Goal: Task Accomplishment & Management: Use online tool/utility

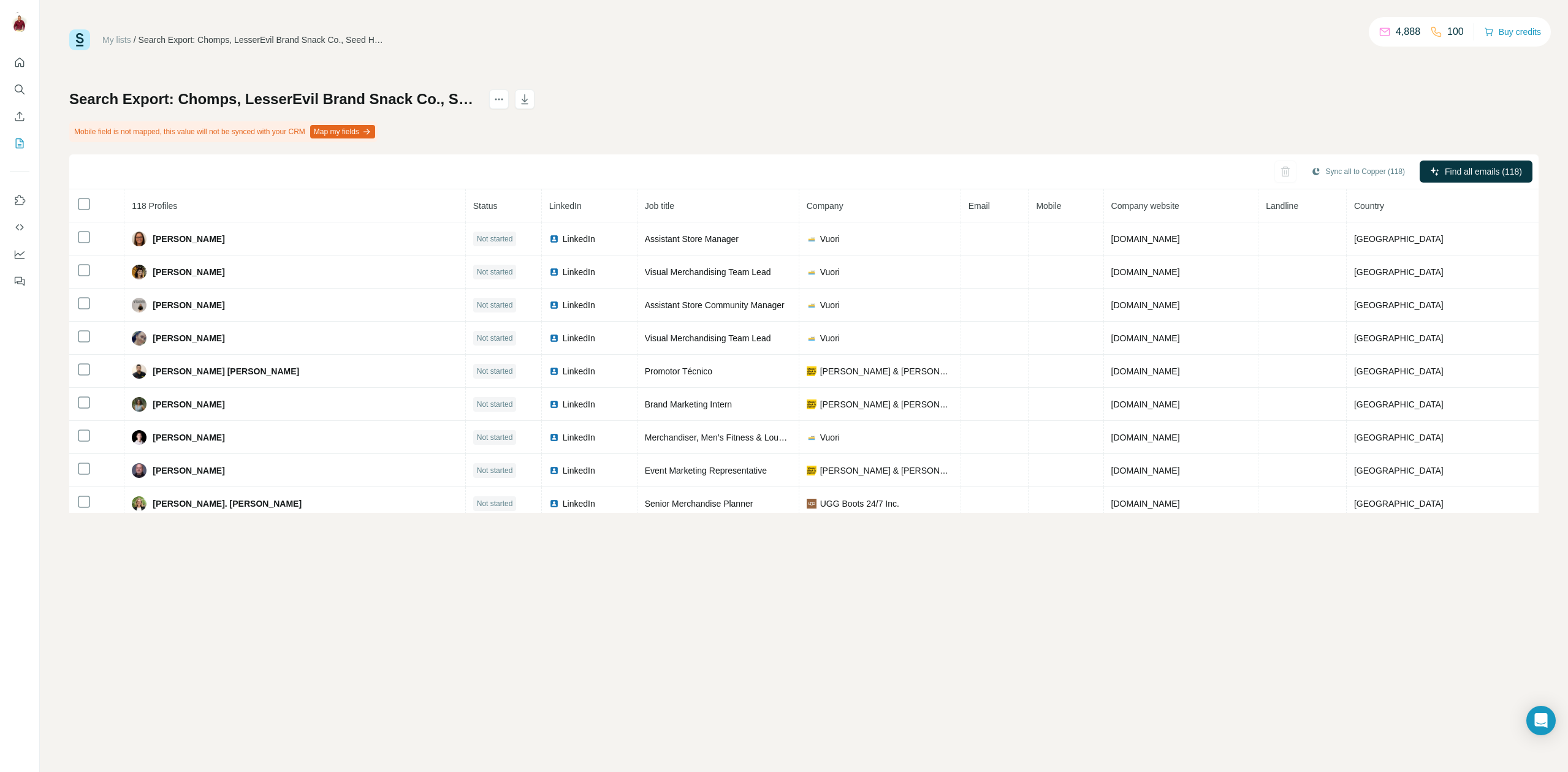
click at [114, 39] on link "My lists" at bounding box center [117, 39] width 29 height 9
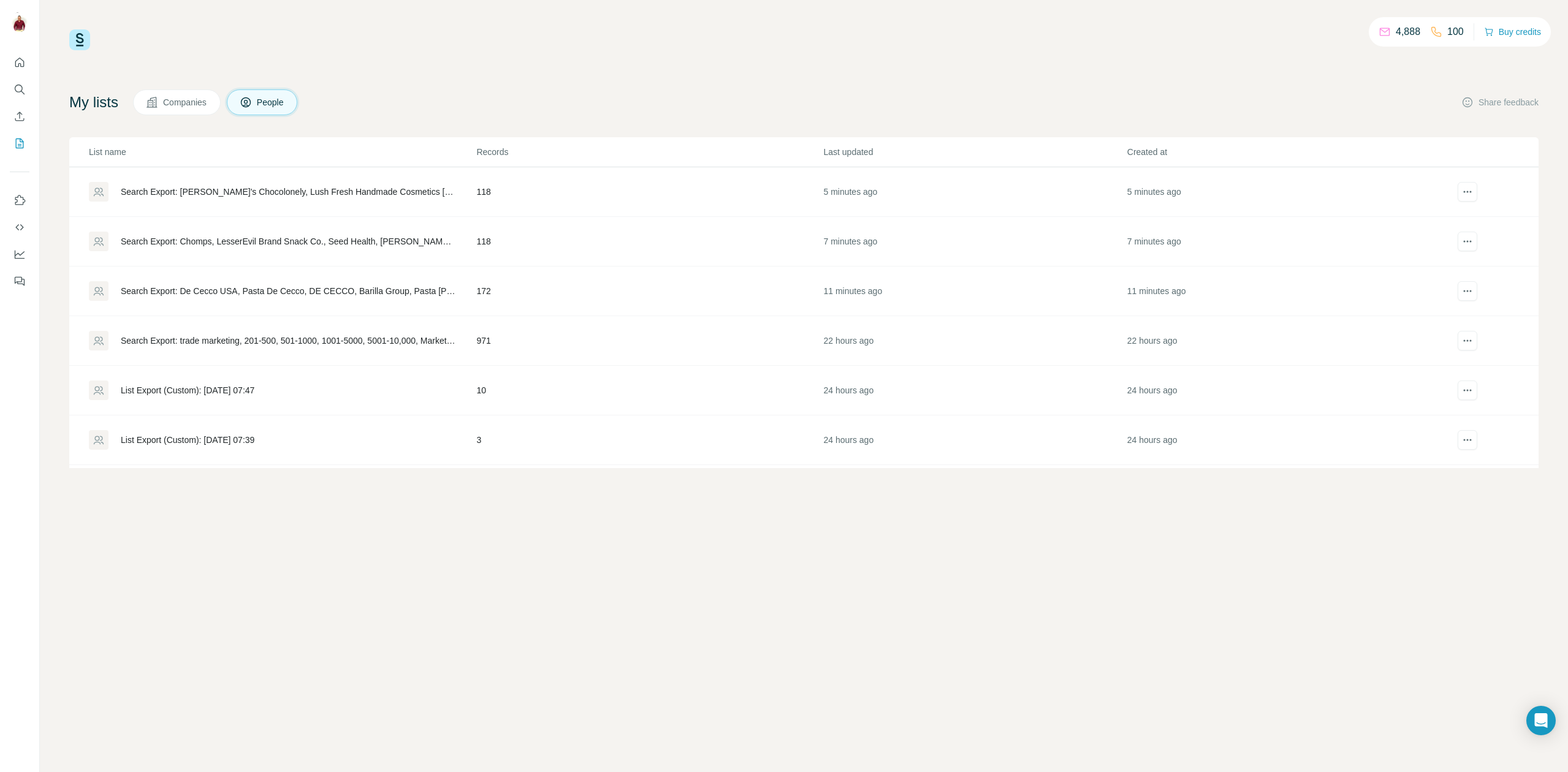
click at [383, 285] on div "Search Export: De Cecco USA, Pasta De Cecco, DE CECCO, Barilla Group, Pasta [PE…" at bounding box center [288, 291] width 334 height 13
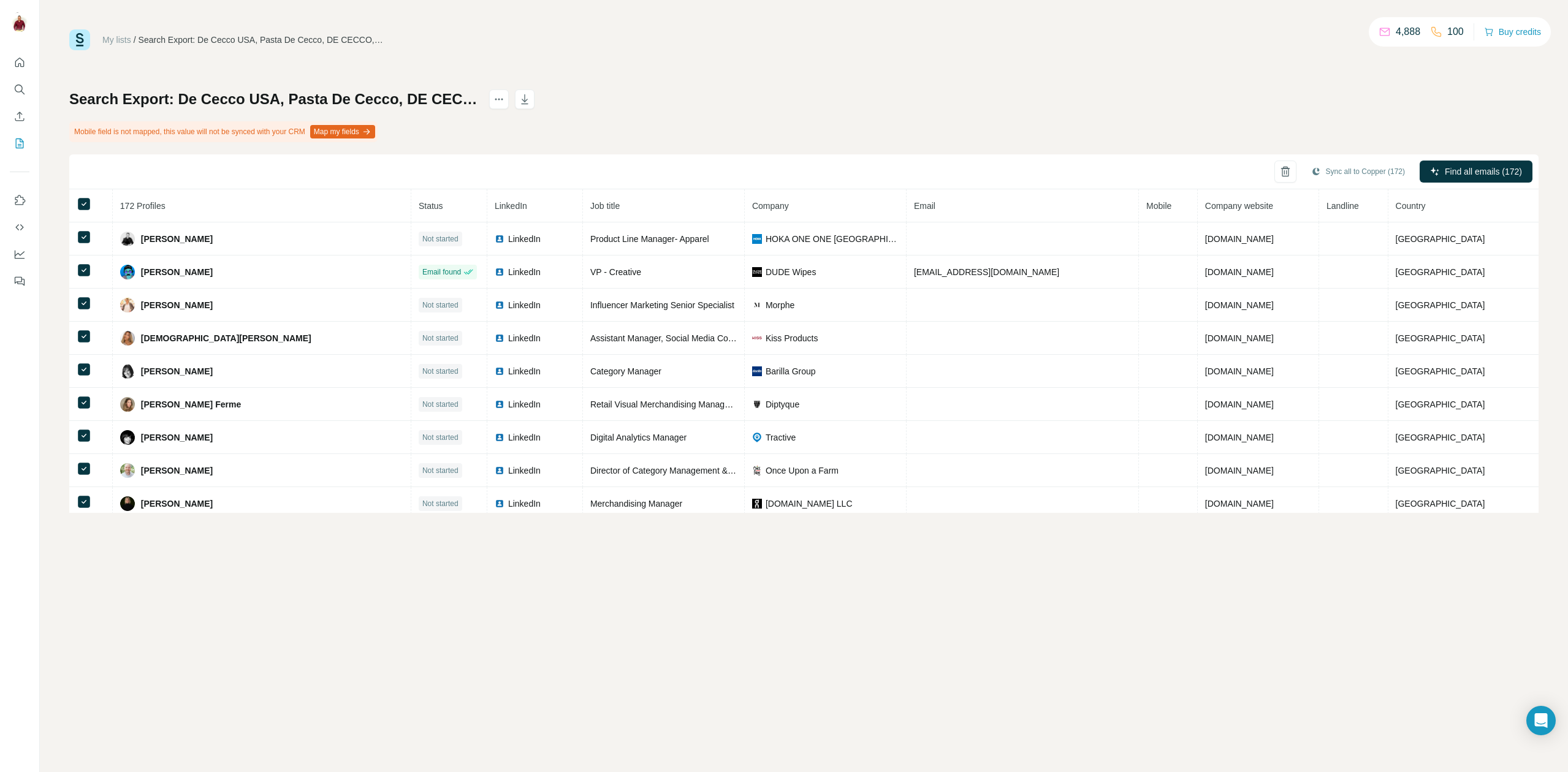
click at [1361, 140] on div "Search Export: De Cecco USA, Pasta De Cecco, DE CECCO, Barilla Group, Pasta Gar…" at bounding box center [804, 300] width 1469 height 423
click at [531, 98] on icon "button" at bounding box center [525, 99] width 13 height 13
click at [111, 40] on link "My lists" at bounding box center [117, 39] width 29 height 9
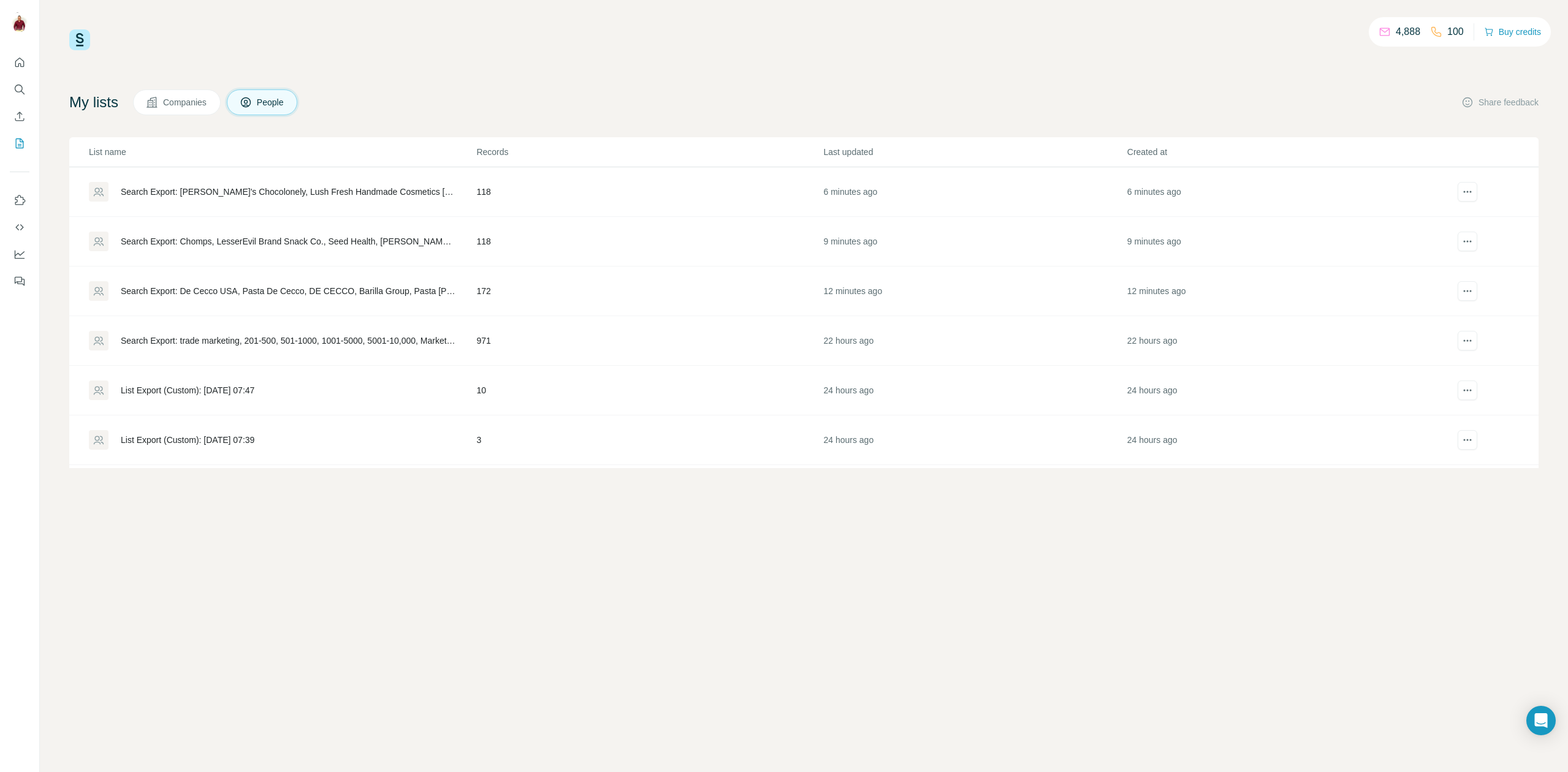
click at [340, 237] on div "Search Export: Chomps, LesserEvil Brand Snack Co., Seed Health, [PERSON_NAME] &…" at bounding box center [288, 241] width 334 height 13
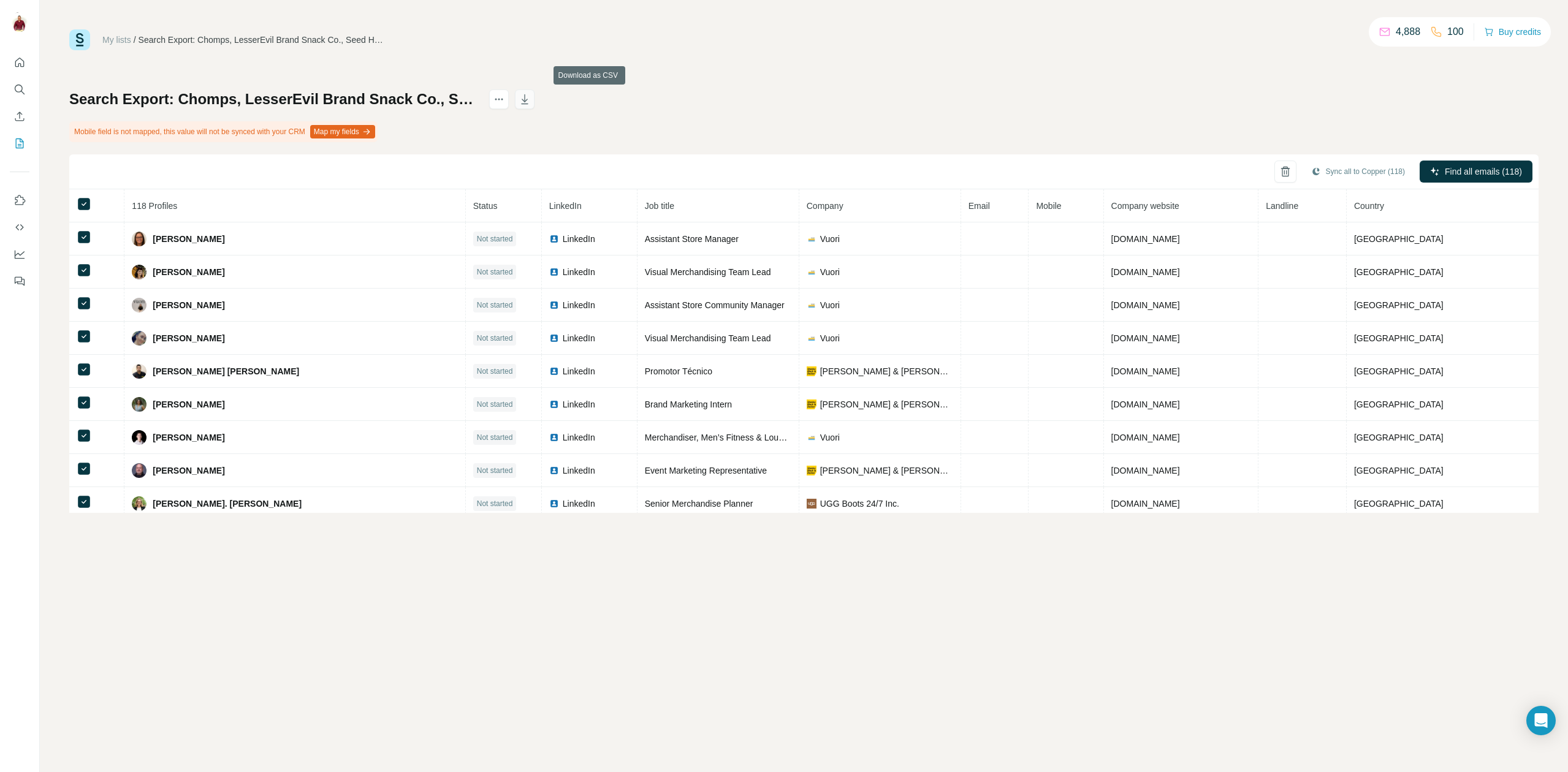
click at [531, 98] on icon "button" at bounding box center [525, 99] width 13 height 13
click at [122, 38] on link "My lists" at bounding box center [117, 39] width 29 height 9
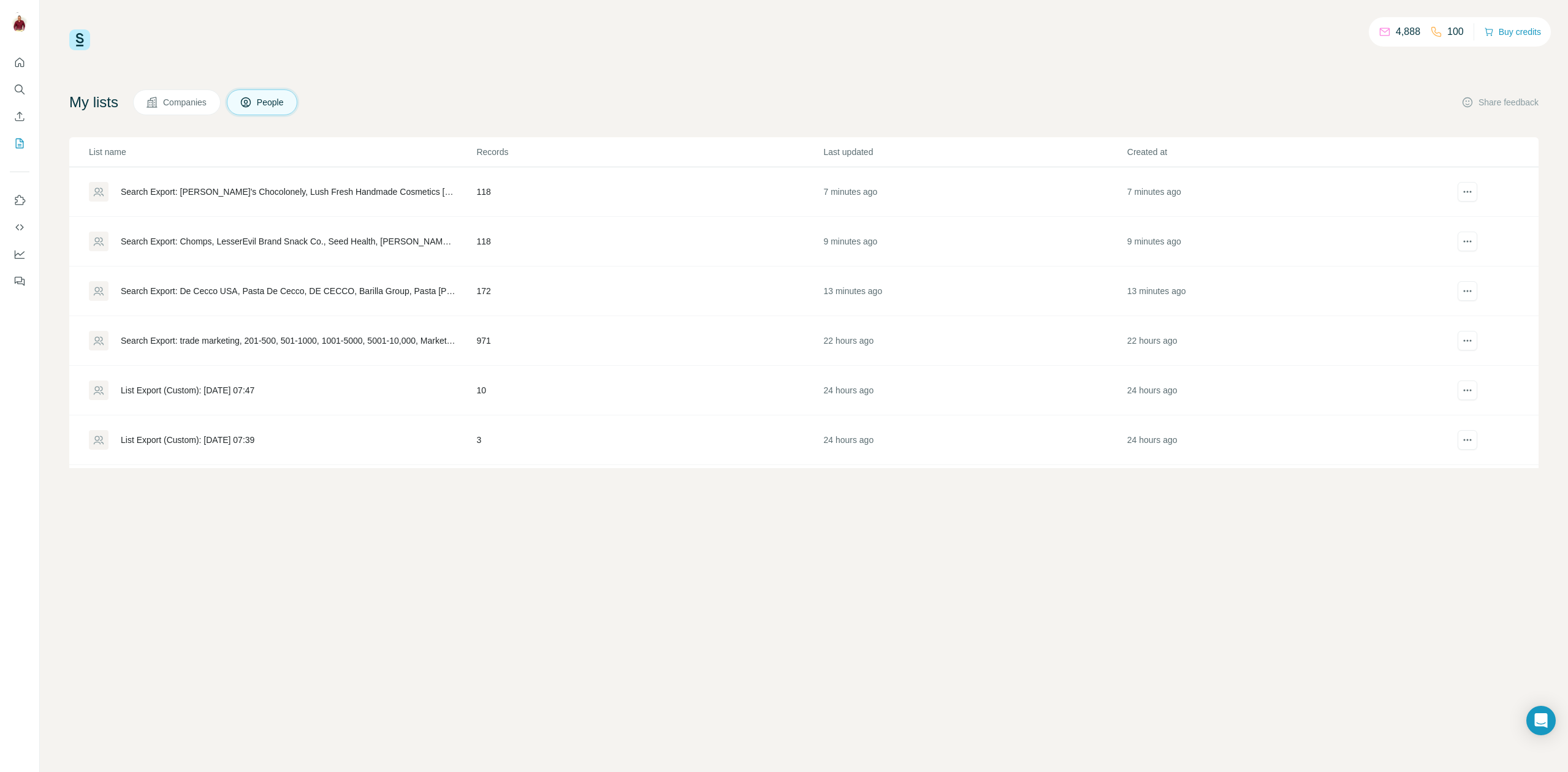
click at [296, 192] on div "Search Export: [PERSON_NAME]'s Chocolonely, Lush Fresh Handmade Cosmetics [GEOG…" at bounding box center [288, 192] width 334 height 13
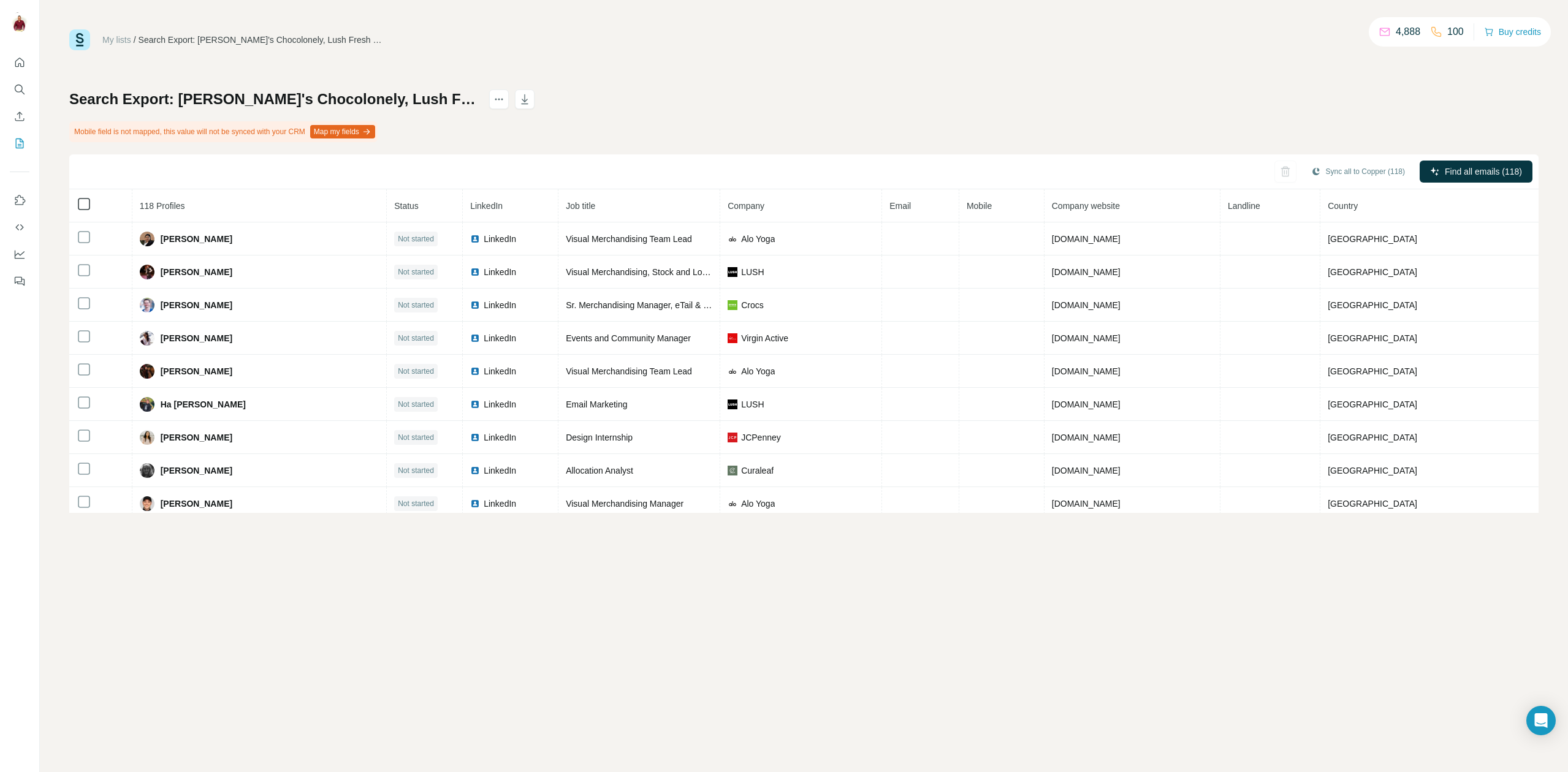
click at [81, 211] on icon at bounding box center [84, 203] width 15 height 15
click at [531, 99] on icon "button" at bounding box center [525, 99] width 13 height 13
click at [103, 37] on link "My lists" at bounding box center [117, 39] width 29 height 9
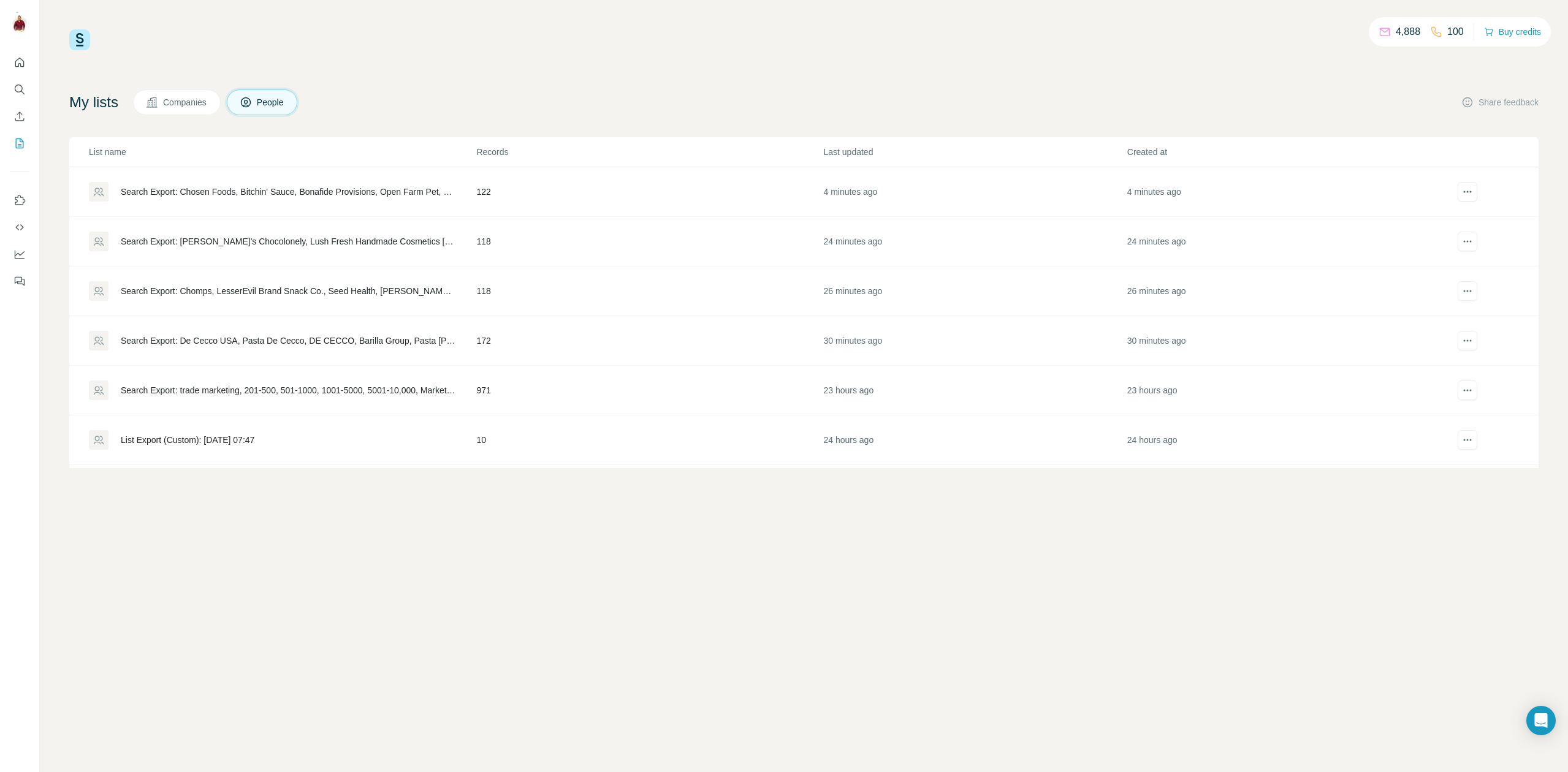
click at [386, 183] on div "Search Export: Chosen Foods, Bitchin'​ Sauce, Bonafide Provisions, Open Farm Pe…" at bounding box center [282, 192] width 386 height 20
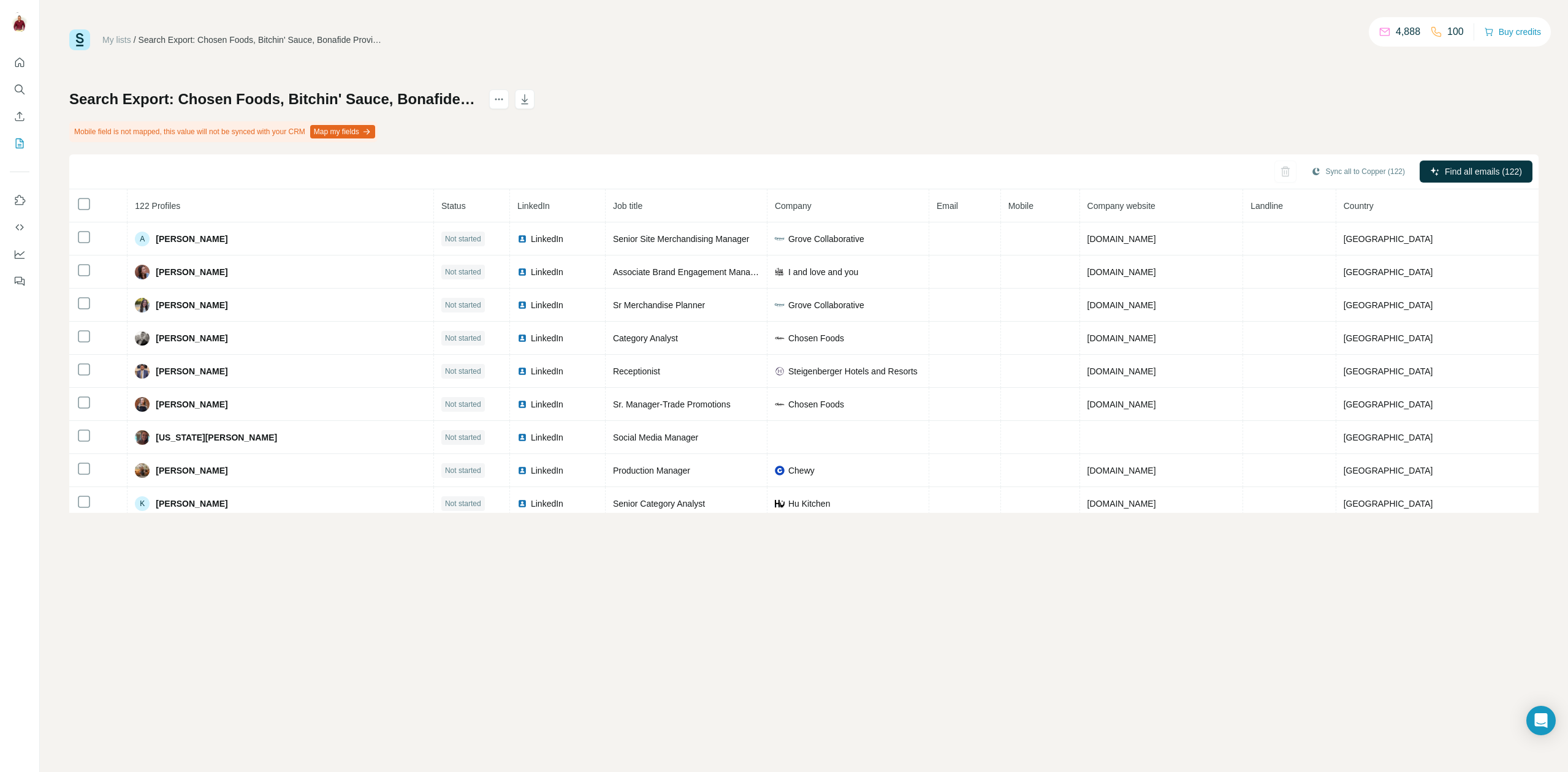
click at [76, 202] on th at bounding box center [99, 206] width 58 height 33
click at [531, 97] on icon "button" at bounding box center [525, 99] width 13 height 13
click at [1503, 176] on span "Find all emails (122)" at bounding box center [1484, 172] width 77 height 13
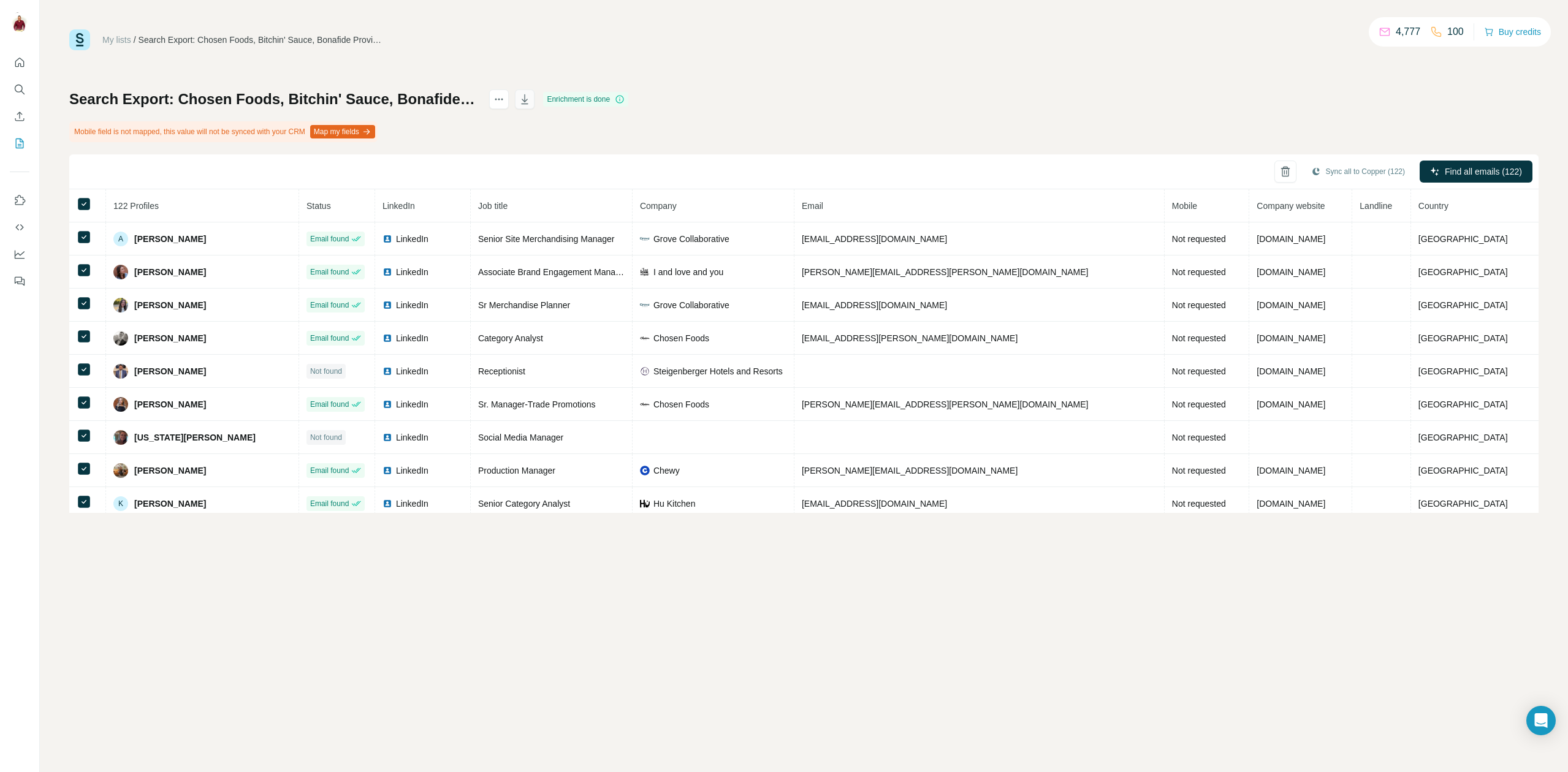
click at [531, 103] on icon "button" at bounding box center [525, 99] width 13 height 13
click at [125, 39] on link "My lists" at bounding box center [117, 39] width 29 height 9
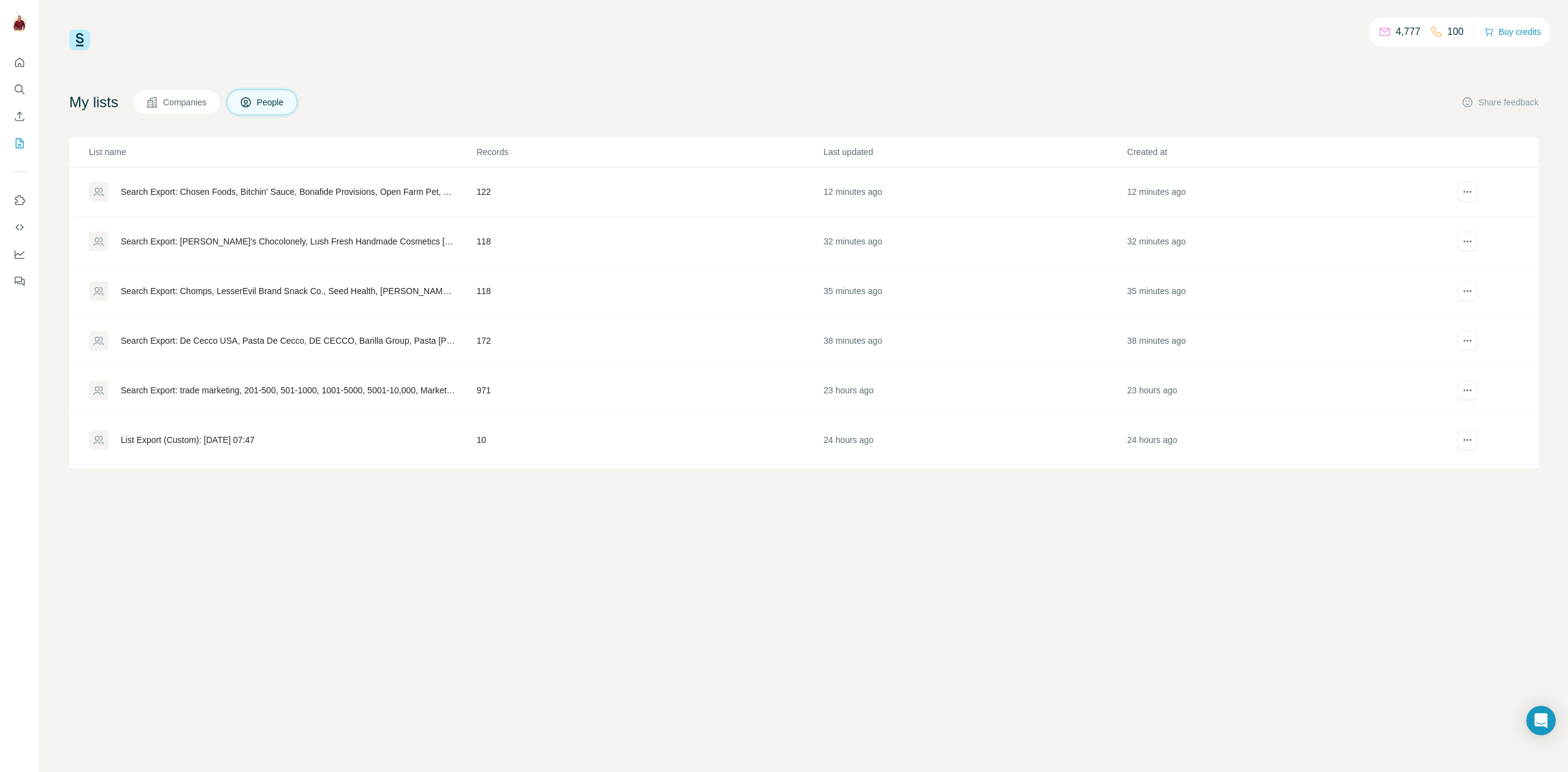
click at [329, 245] on div "Search Export: [PERSON_NAME]'s Chocolonely, Lush Fresh Handmade Cosmetics [GEOG…" at bounding box center [288, 241] width 334 height 13
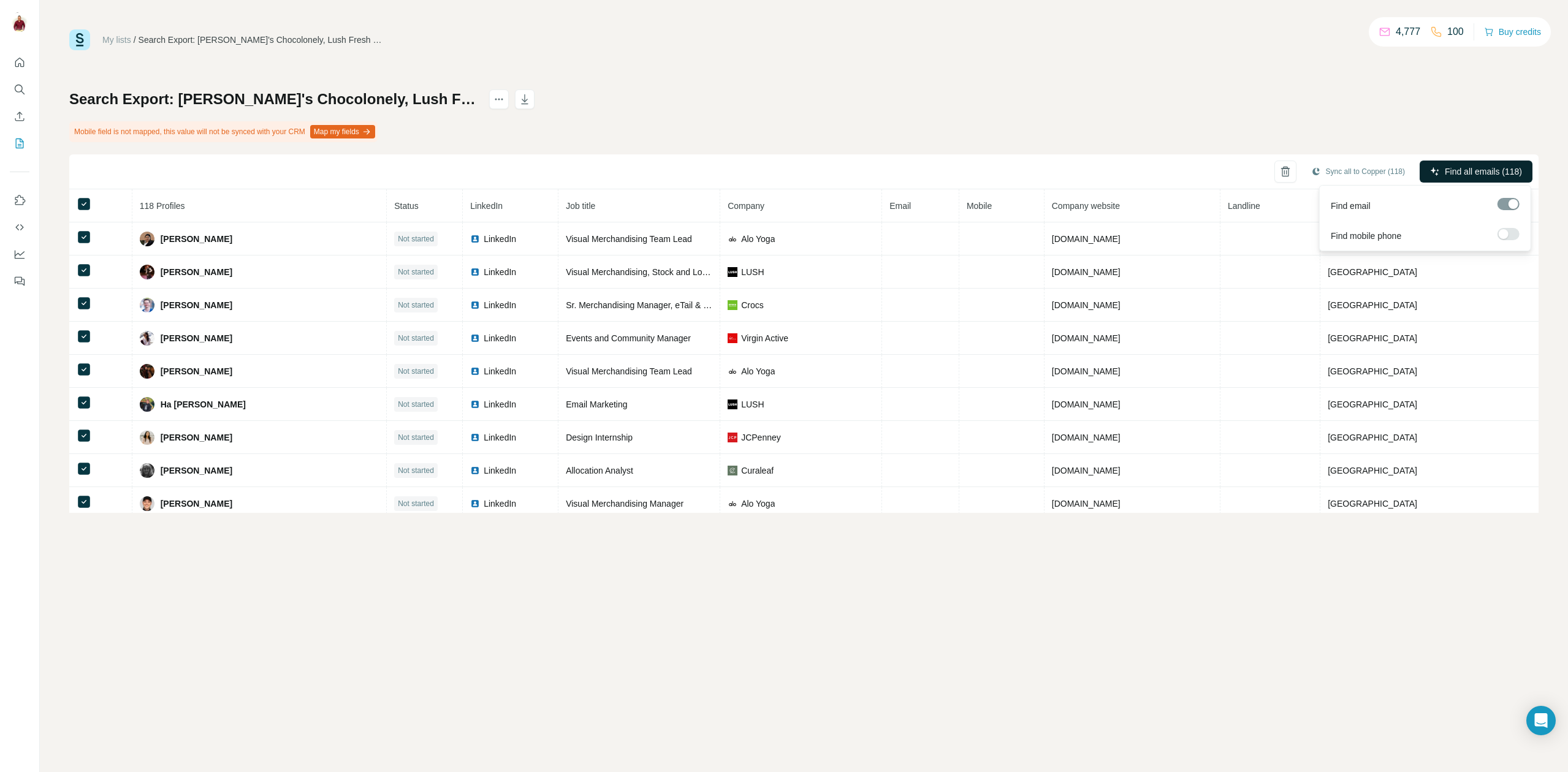
click at [1477, 172] on span "Find all emails (118)" at bounding box center [1484, 172] width 77 height 13
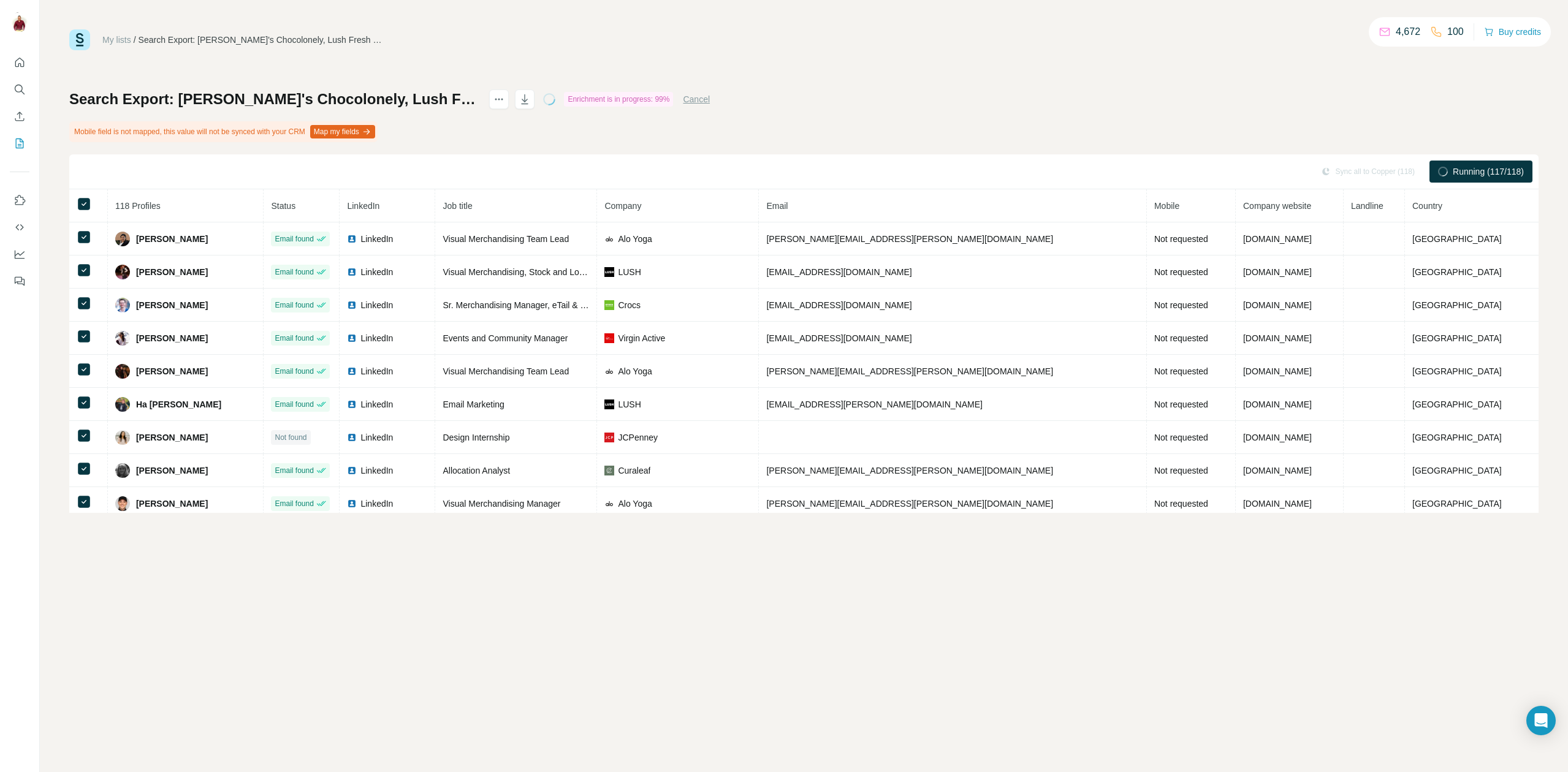
click at [935, 624] on div "My lists / Search Export: Tony's Chocolonely, Lush Fresh Handmade Cosmetics Nor…" at bounding box center [804, 386] width 1528 height 772
click at [531, 99] on icon "button" at bounding box center [525, 99] width 13 height 13
click at [120, 37] on link "My lists" at bounding box center [117, 39] width 29 height 9
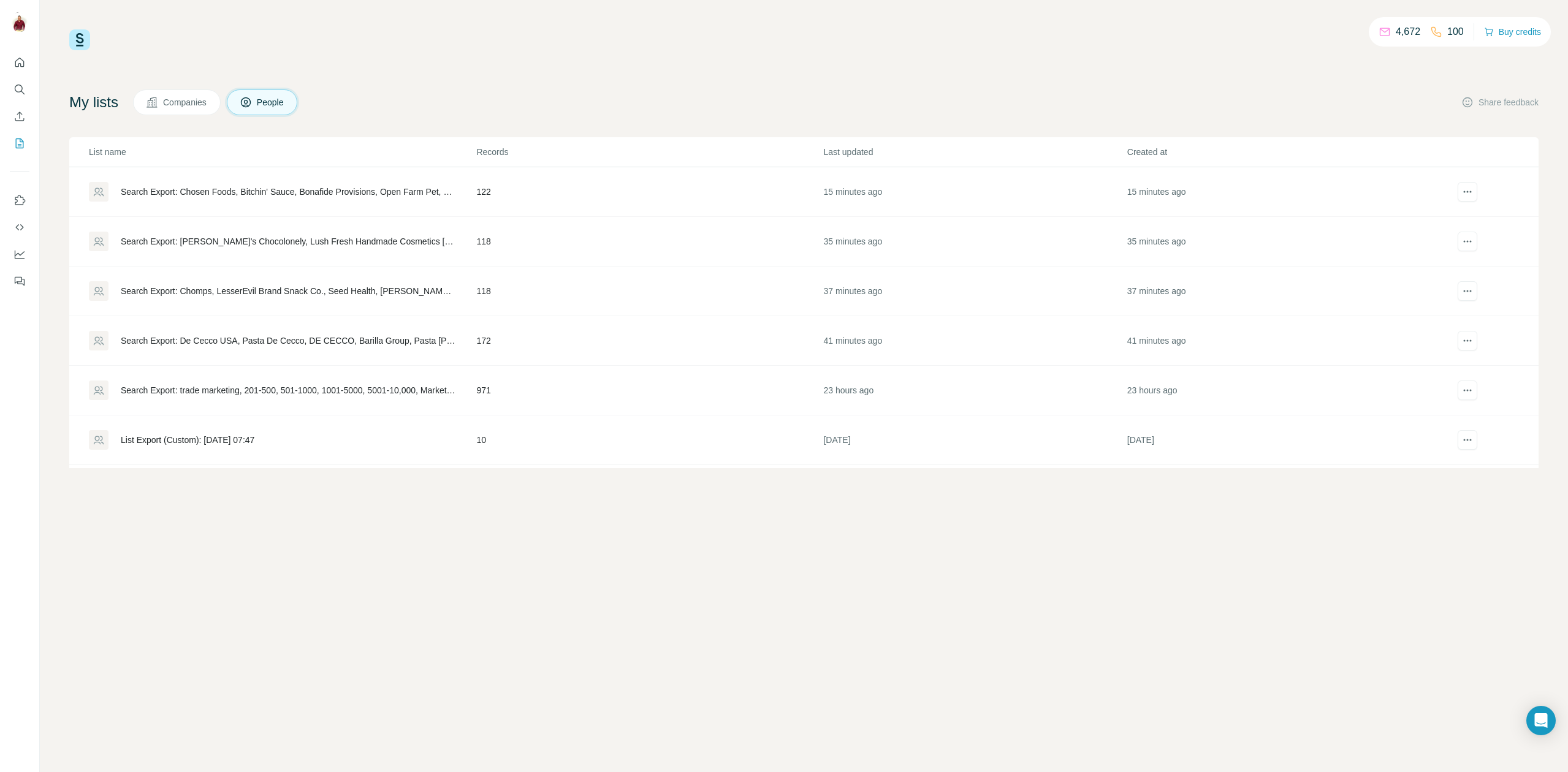
click at [242, 294] on div "Search Export: Chomps, LesserEvil Brand Snack Co., Seed Health, [PERSON_NAME] &…" at bounding box center [288, 291] width 334 height 13
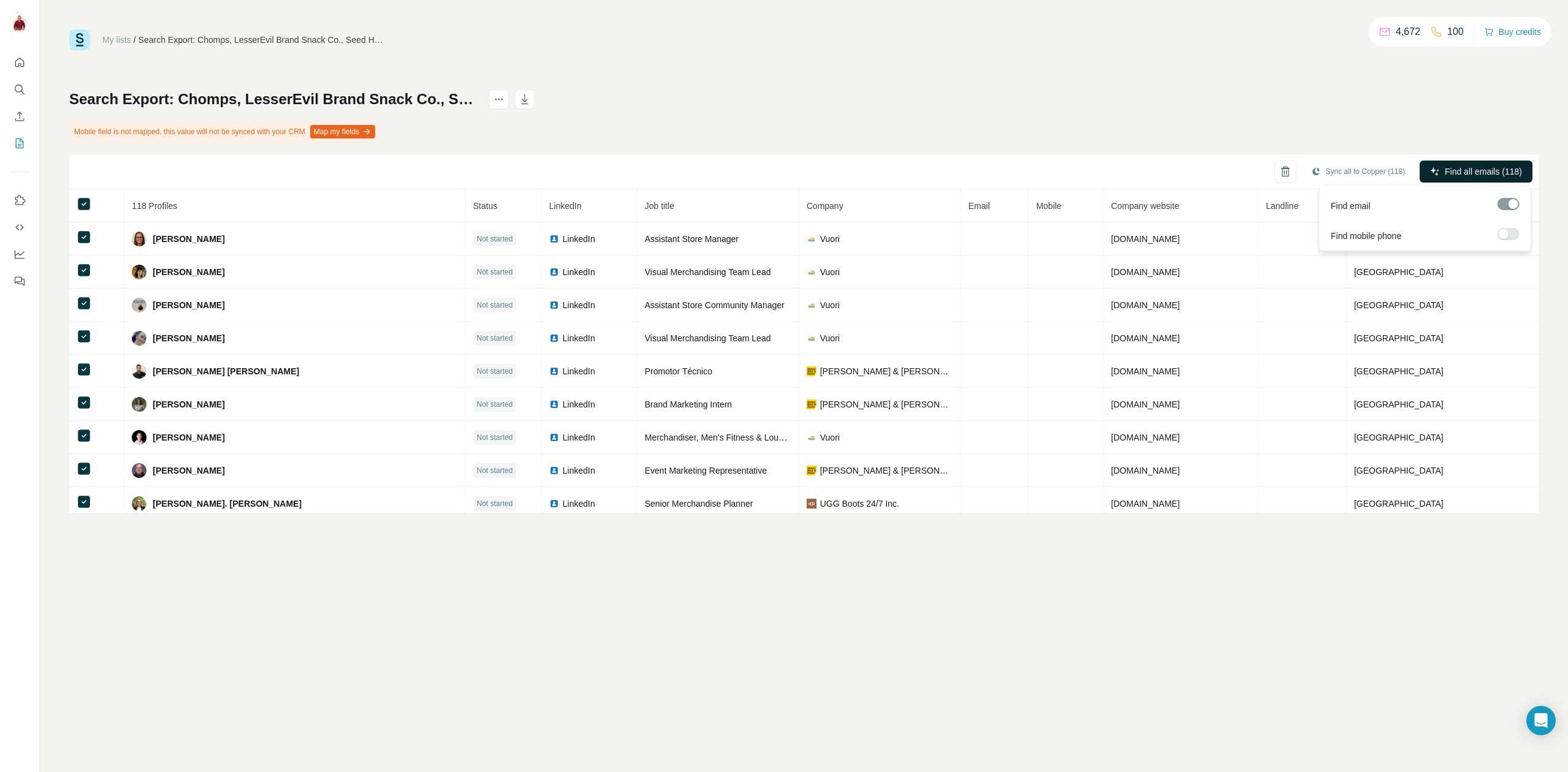
click at [1486, 165] on button "Find all emails (118)" at bounding box center [1476, 172] width 113 height 22
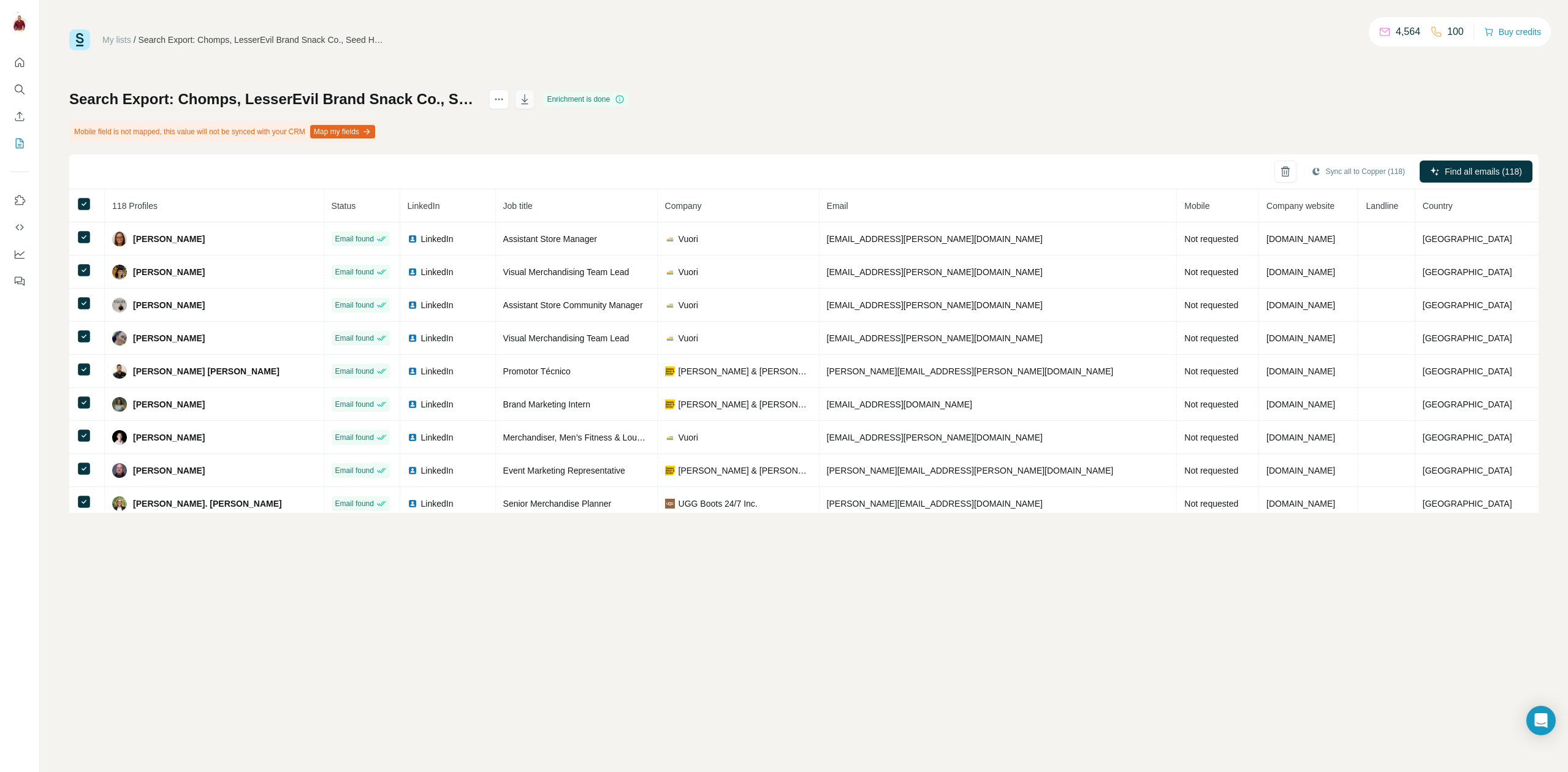
click at [531, 95] on icon "button" at bounding box center [525, 99] width 13 height 13
click at [128, 38] on link "My lists" at bounding box center [117, 39] width 29 height 9
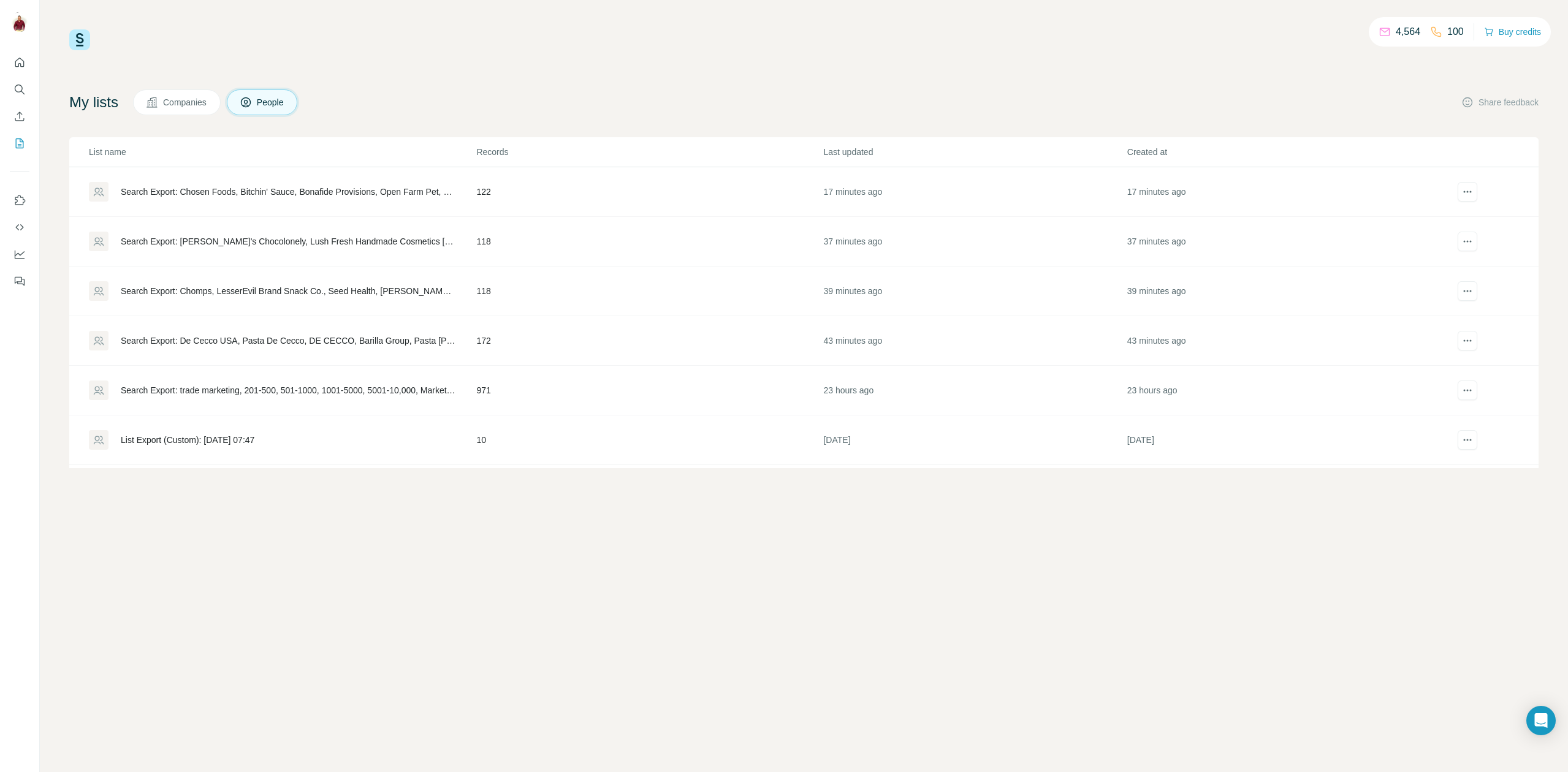
click at [271, 336] on div "Search Export: De Cecco USA, Pasta De Cecco, DE CECCO, Barilla Group, Pasta [PE…" at bounding box center [288, 341] width 334 height 13
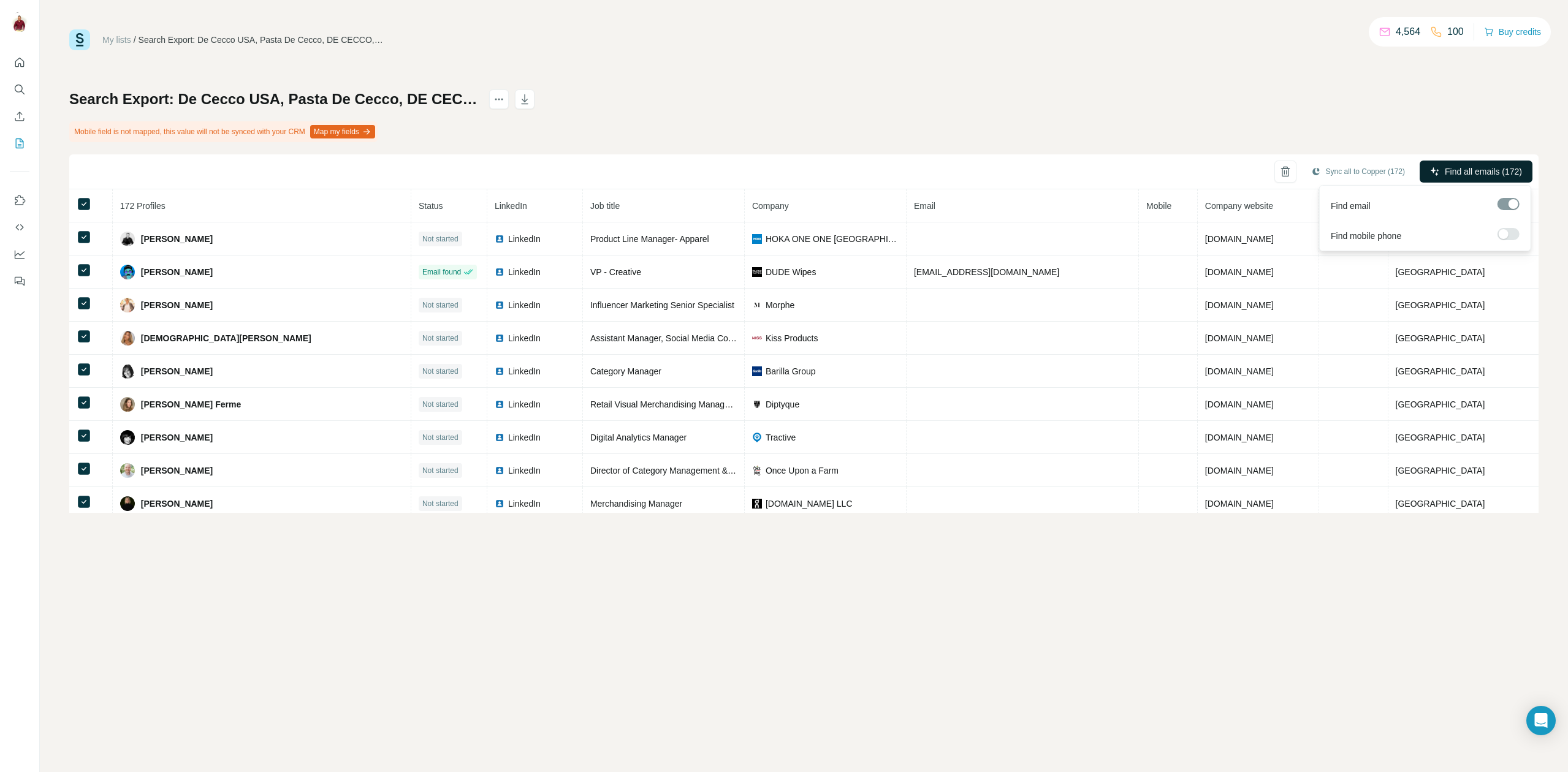
click at [1465, 175] on span "Find all emails (172)" at bounding box center [1484, 172] width 77 height 13
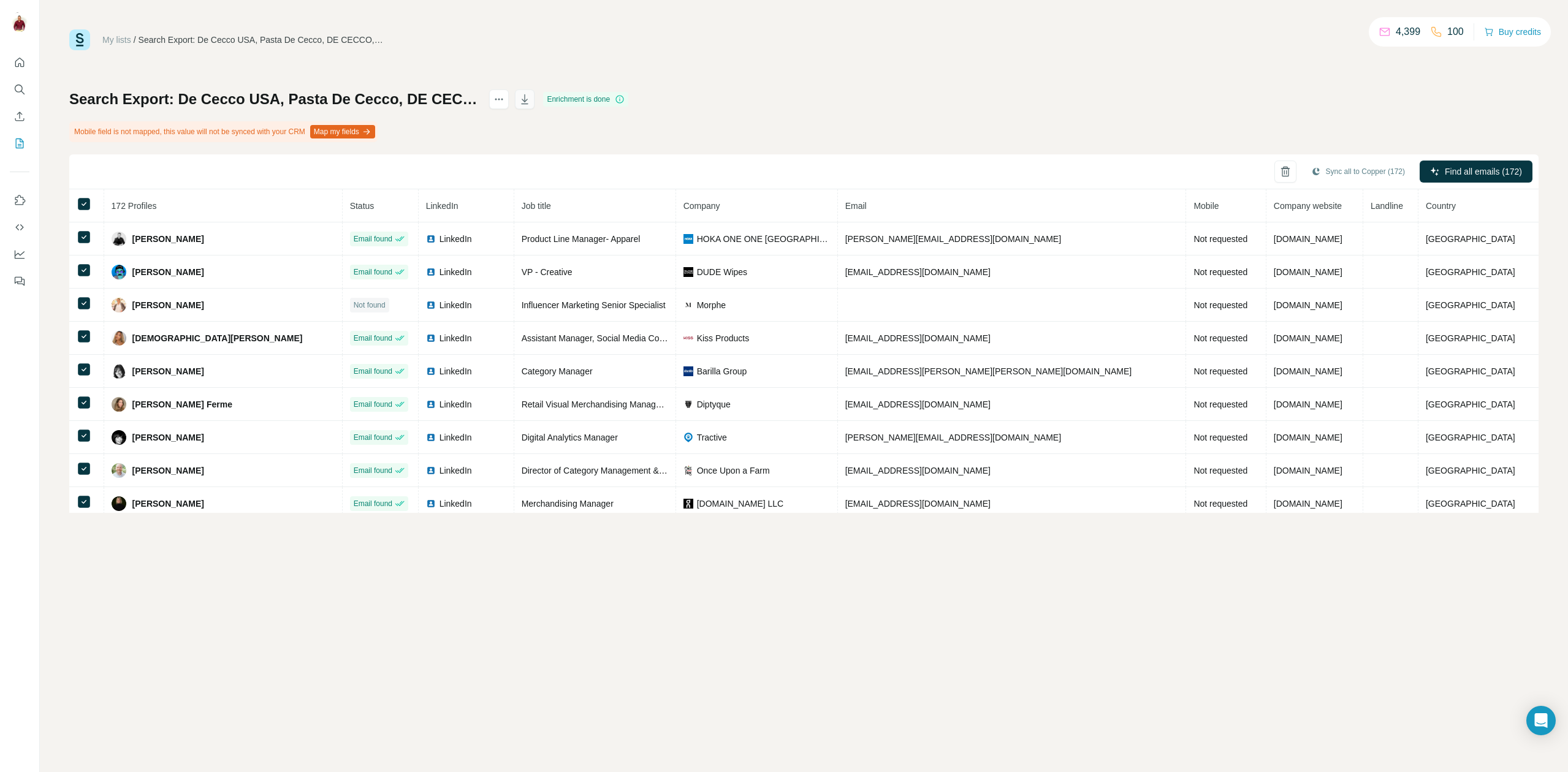
click at [531, 98] on icon "button" at bounding box center [525, 99] width 13 height 13
click at [125, 41] on link "My lists" at bounding box center [117, 39] width 29 height 9
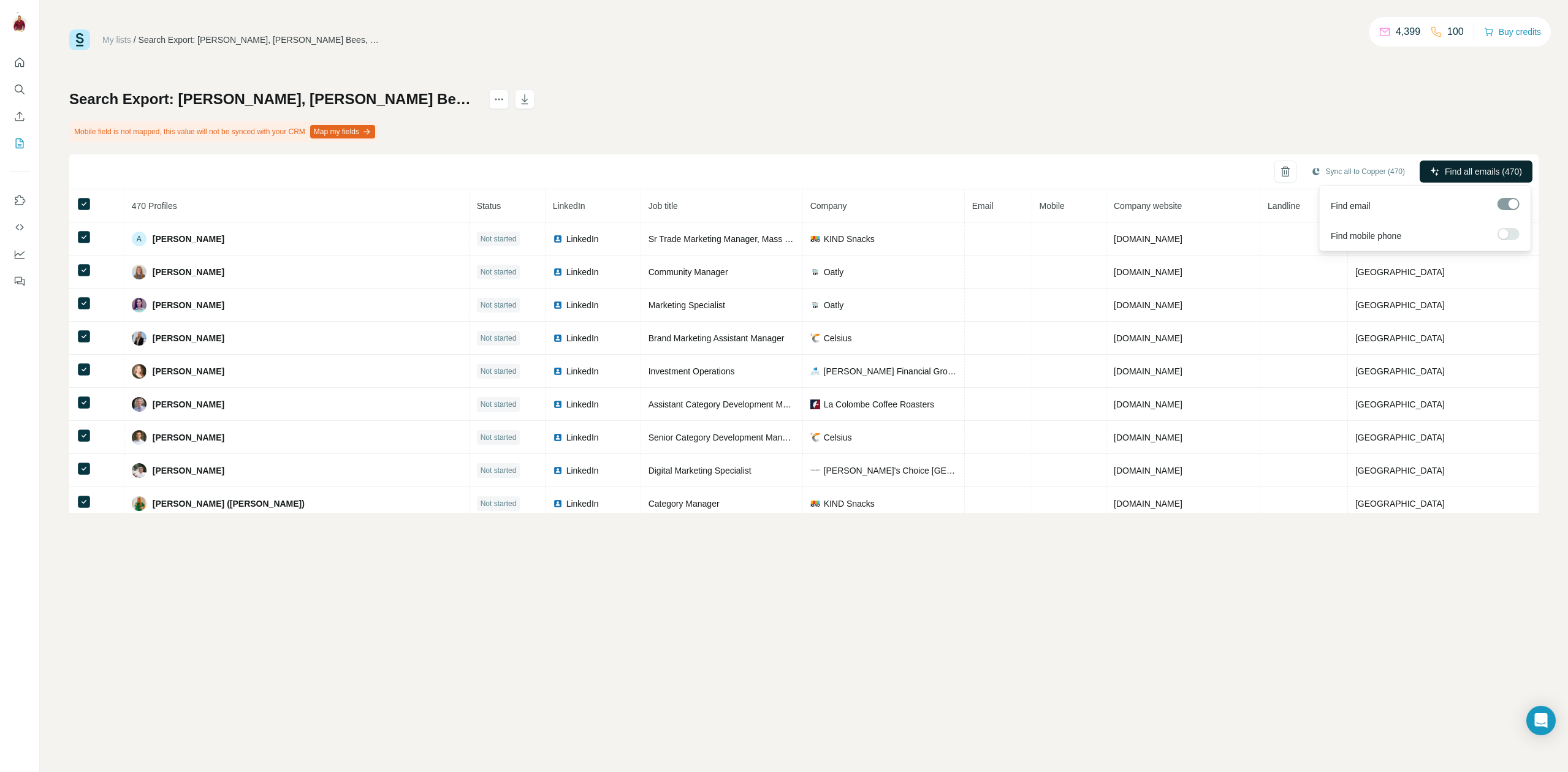
click at [1480, 177] on span "Find all emails (470)" at bounding box center [1484, 172] width 77 height 13
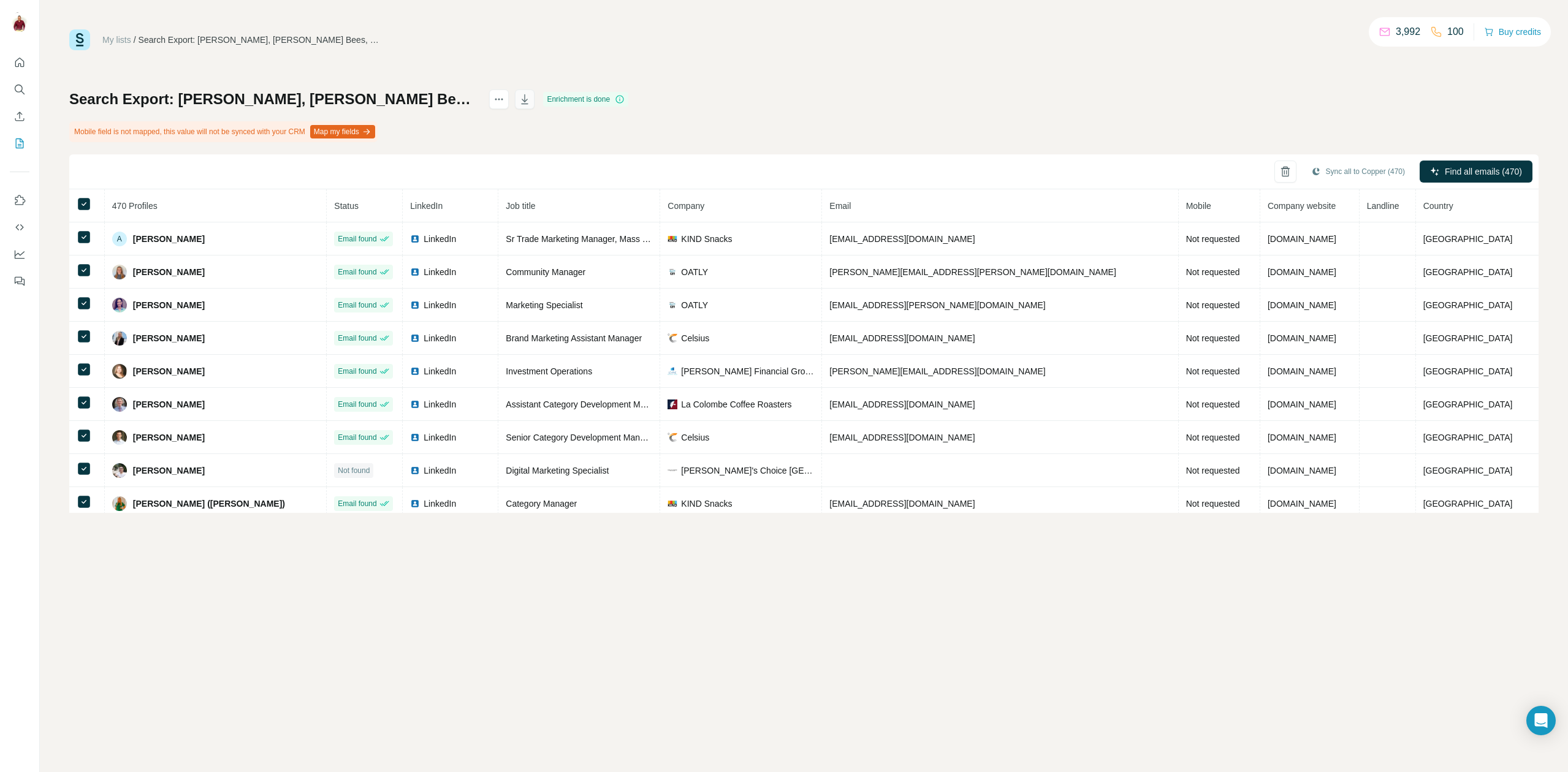
click at [535, 100] on button "button" at bounding box center [525, 99] width 20 height 20
